Goal: Information Seeking & Learning: Check status

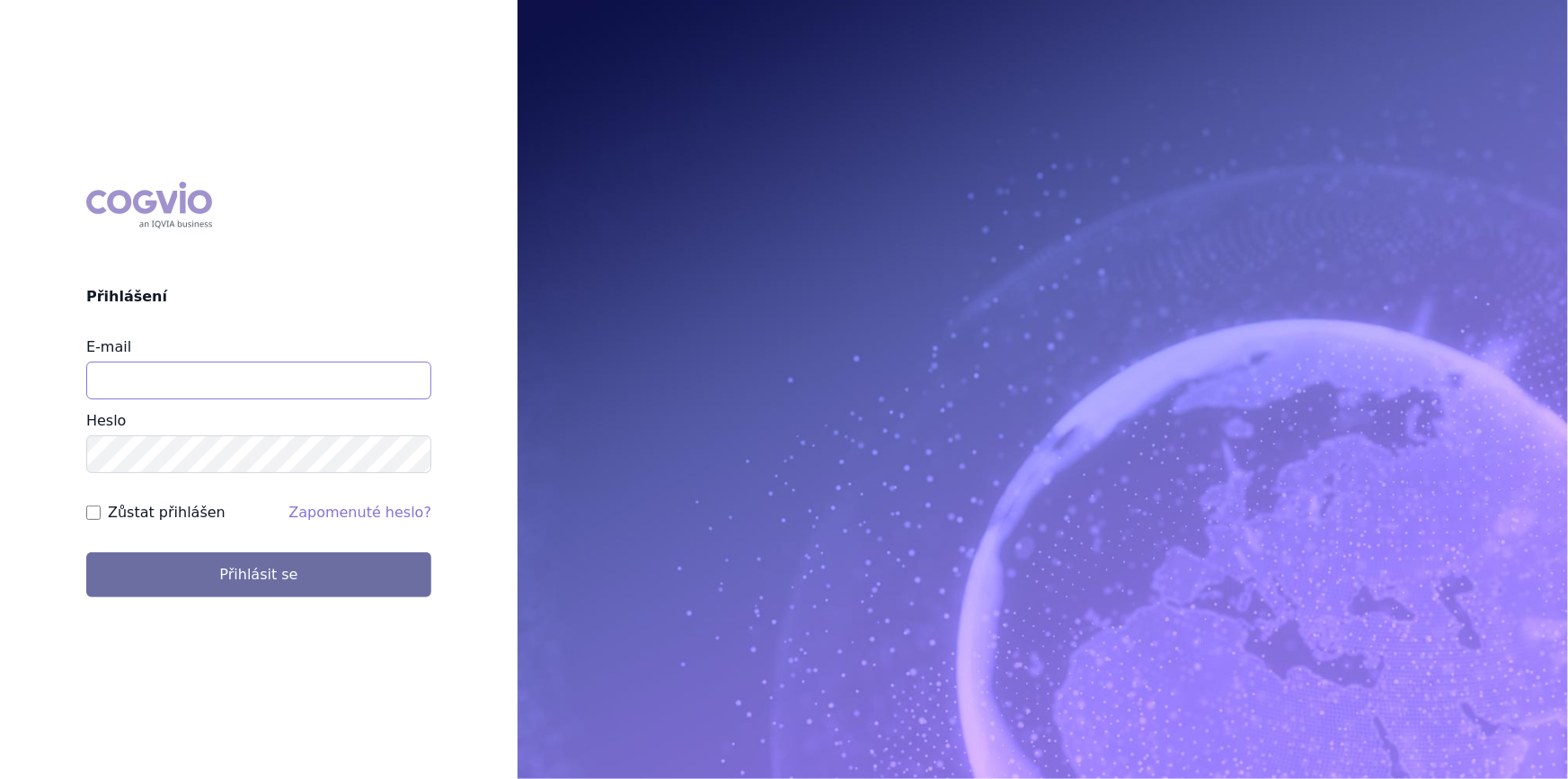
click at [138, 377] on input "E-mail" at bounding box center [259, 380] width 345 height 37
type input "nikola.odlozilikova@vzp.cz"
click at [86, 552] on button "Přihlásit se" at bounding box center [259, 575] width 345 height 45
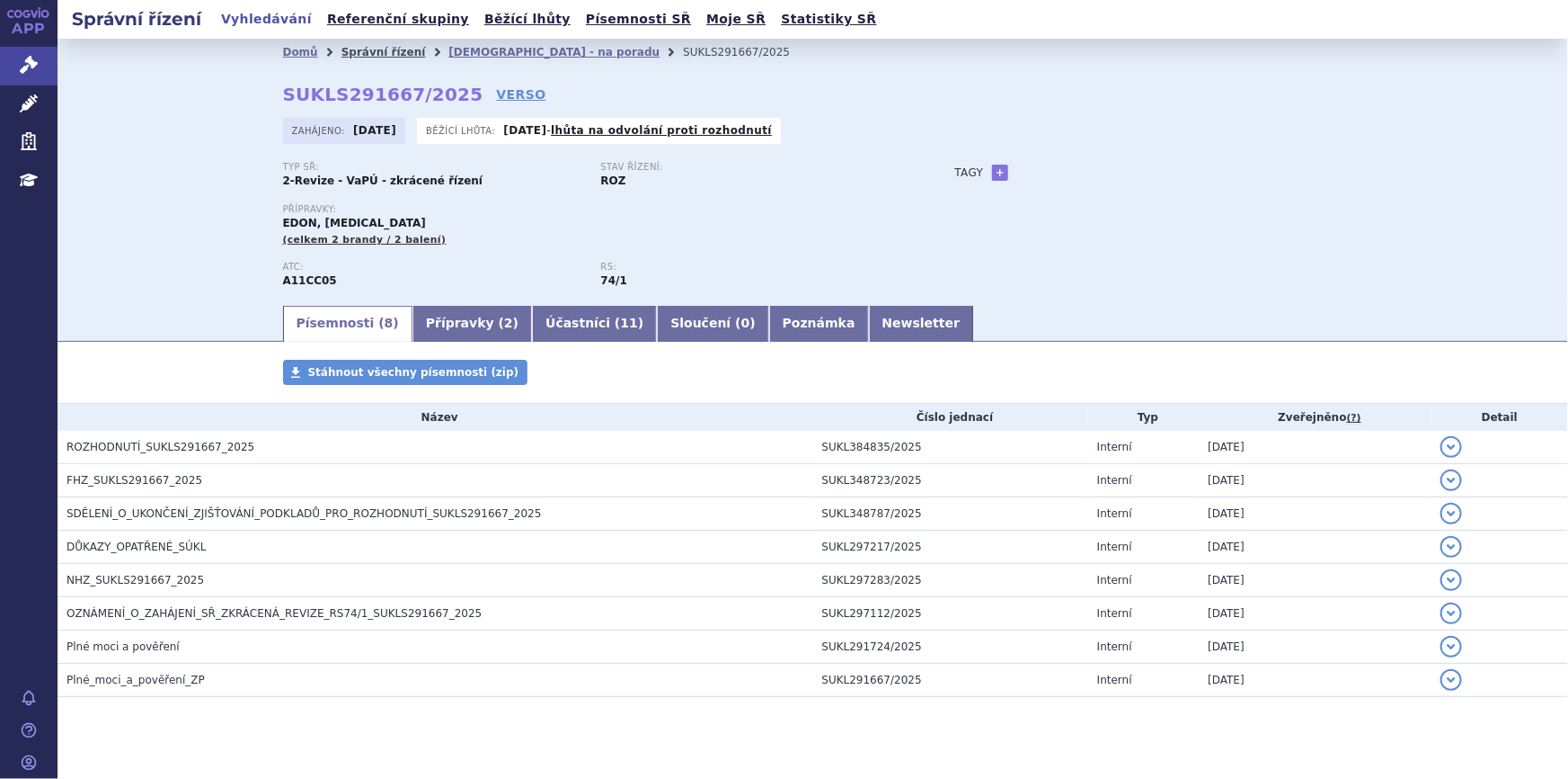
click at [381, 50] on link "Správní řízení" at bounding box center [383, 52] width 84 height 13
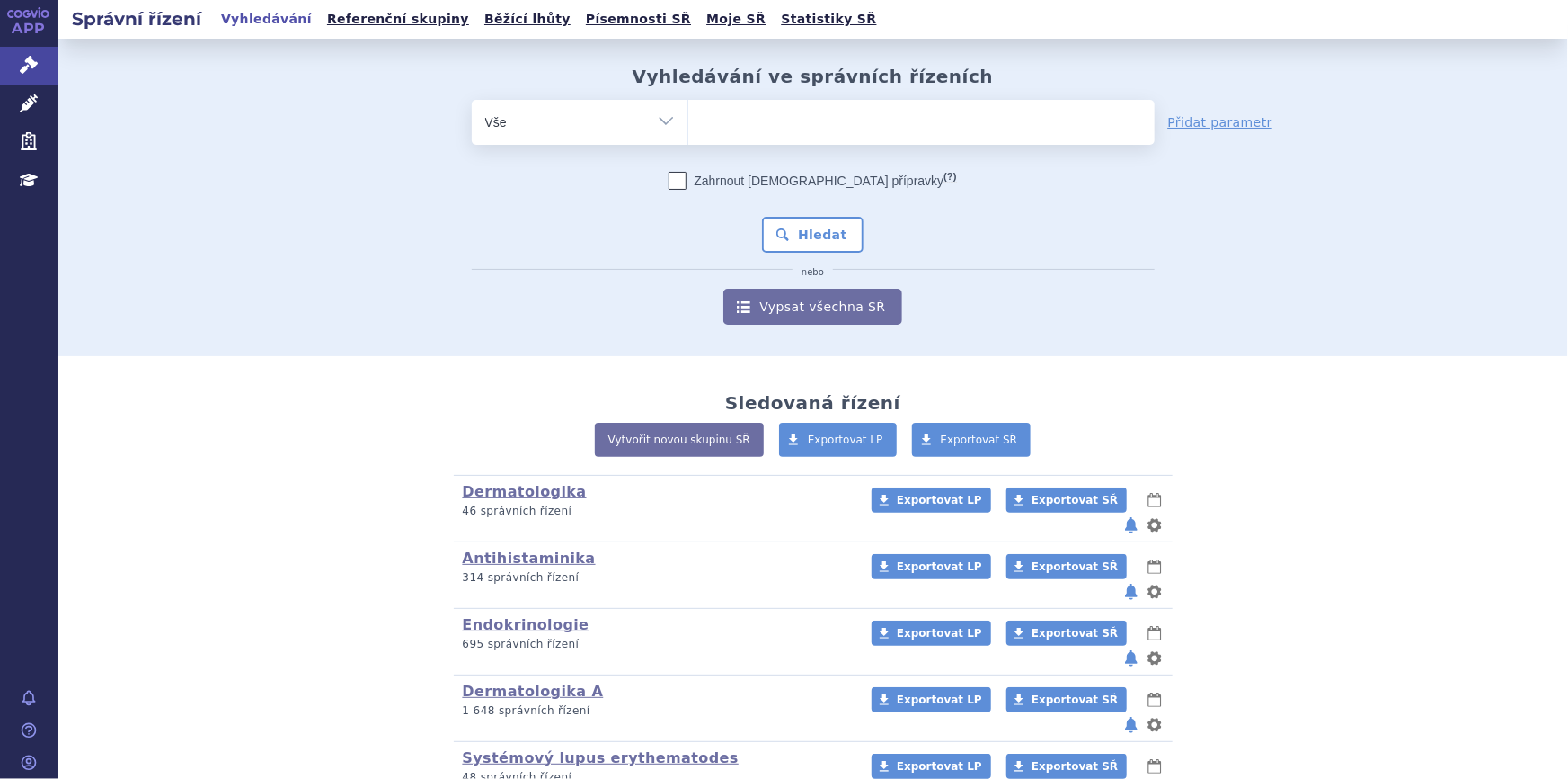
click at [789, 123] on ul at bounding box center [922, 119] width 467 height 37
click at [688, 123] on select at bounding box center [687, 122] width 1 height 45
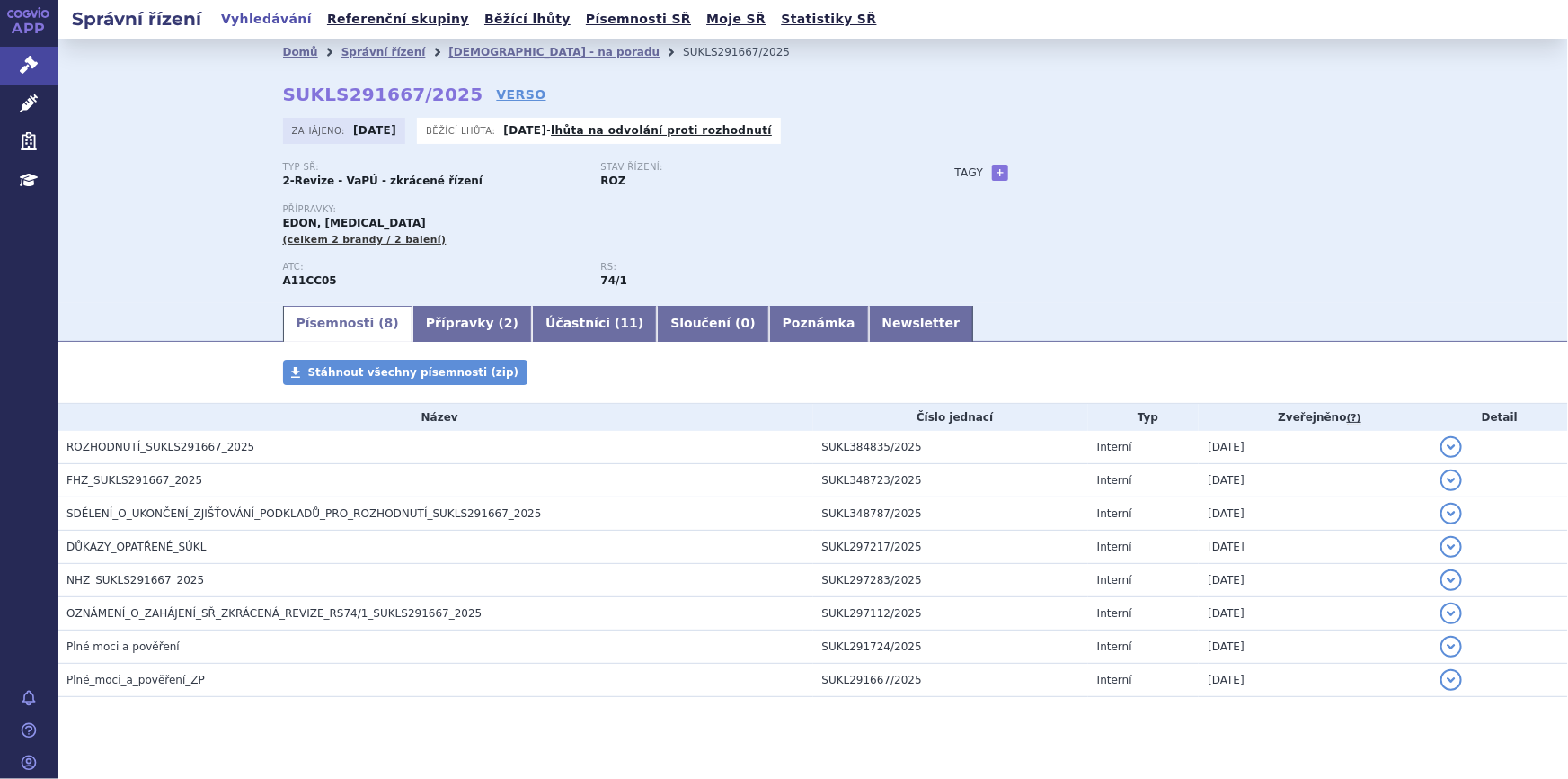
click at [473, 49] on link "[DEMOGRAPHIC_DATA] - na poradu" at bounding box center [553, 52] width 211 height 13
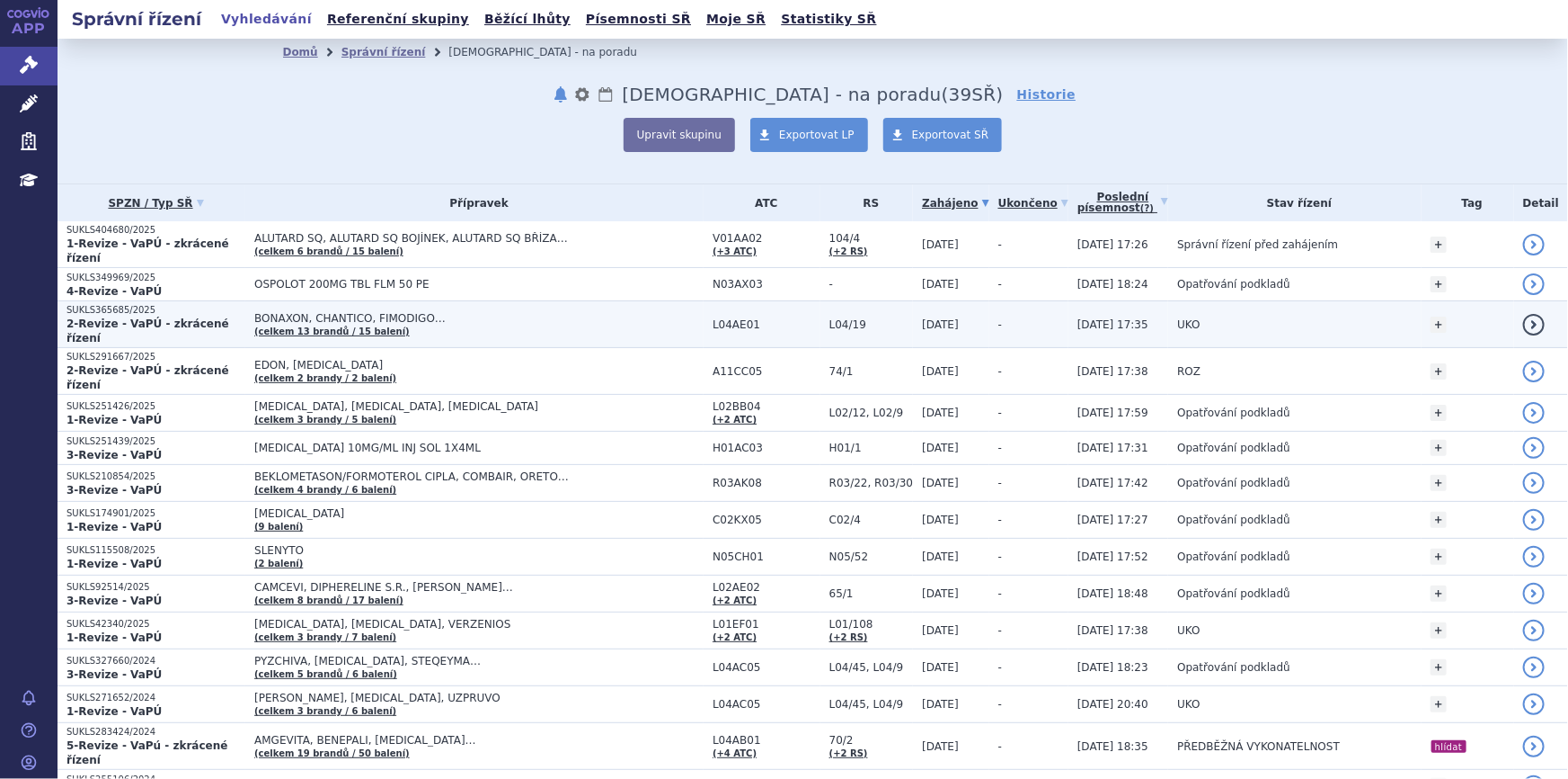
click at [442, 312] on span "BONAXON, CHANTICO, FIMODIGO…" at bounding box center [479, 318] width 449 height 13
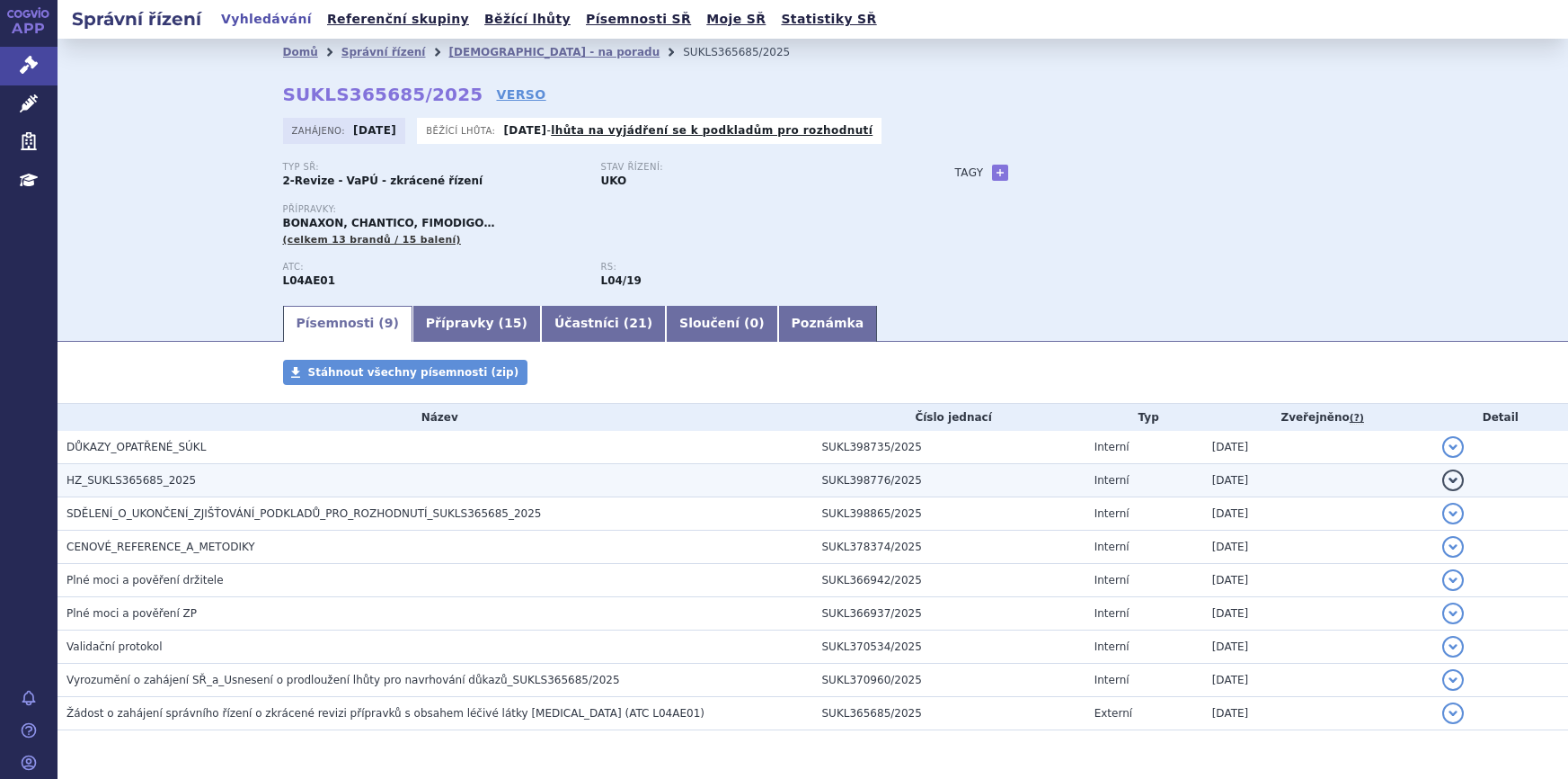
click at [189, 481] on h3 "HZ_SUKLS365685_2025" at bounding box center [440, 480] width 747 height 18
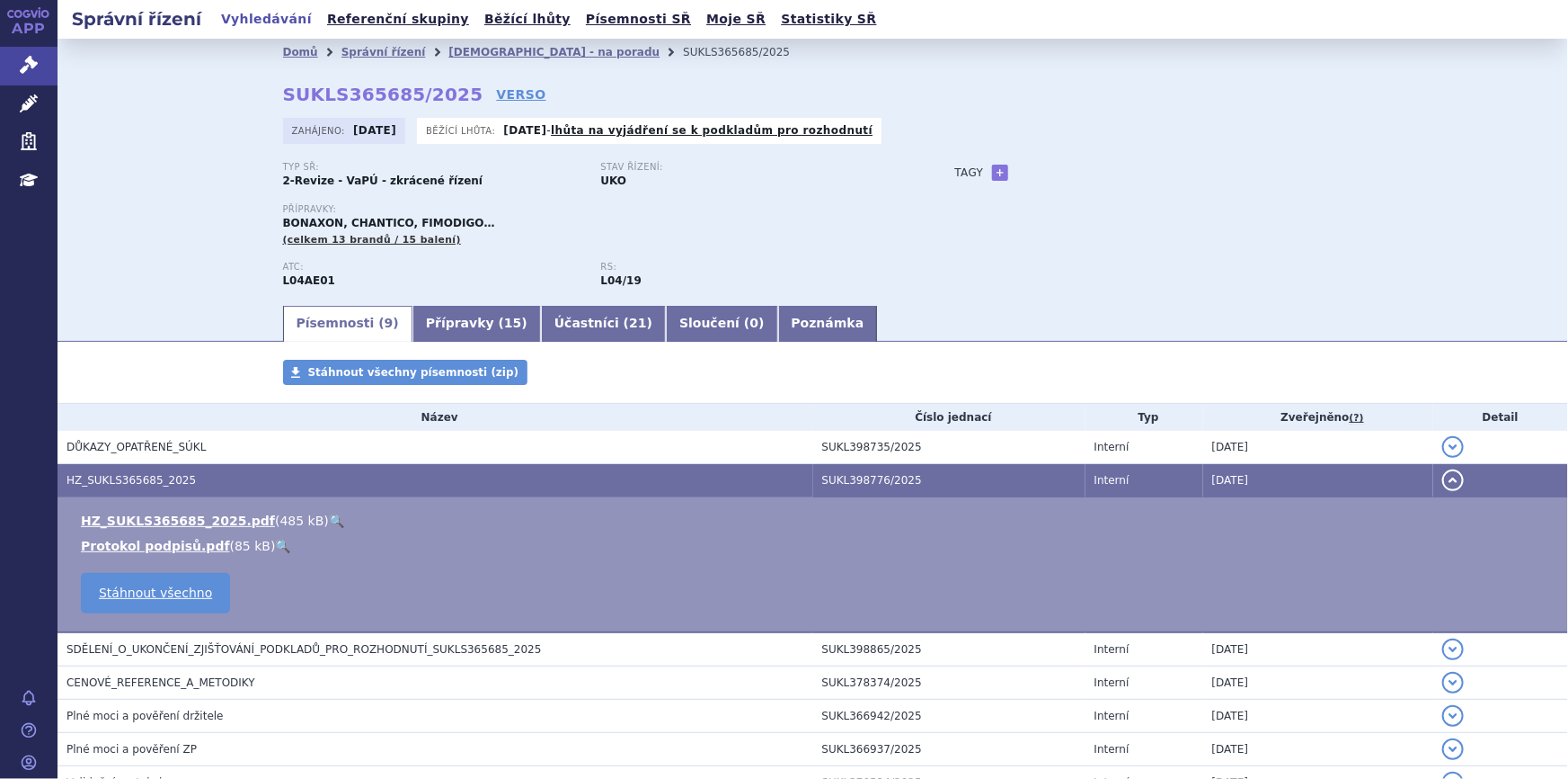
click at [329, 514] on link "🔍" at bounding box center [336, 520] width 16 height 15
